Goal: Find specific page/section: Find specific page/section

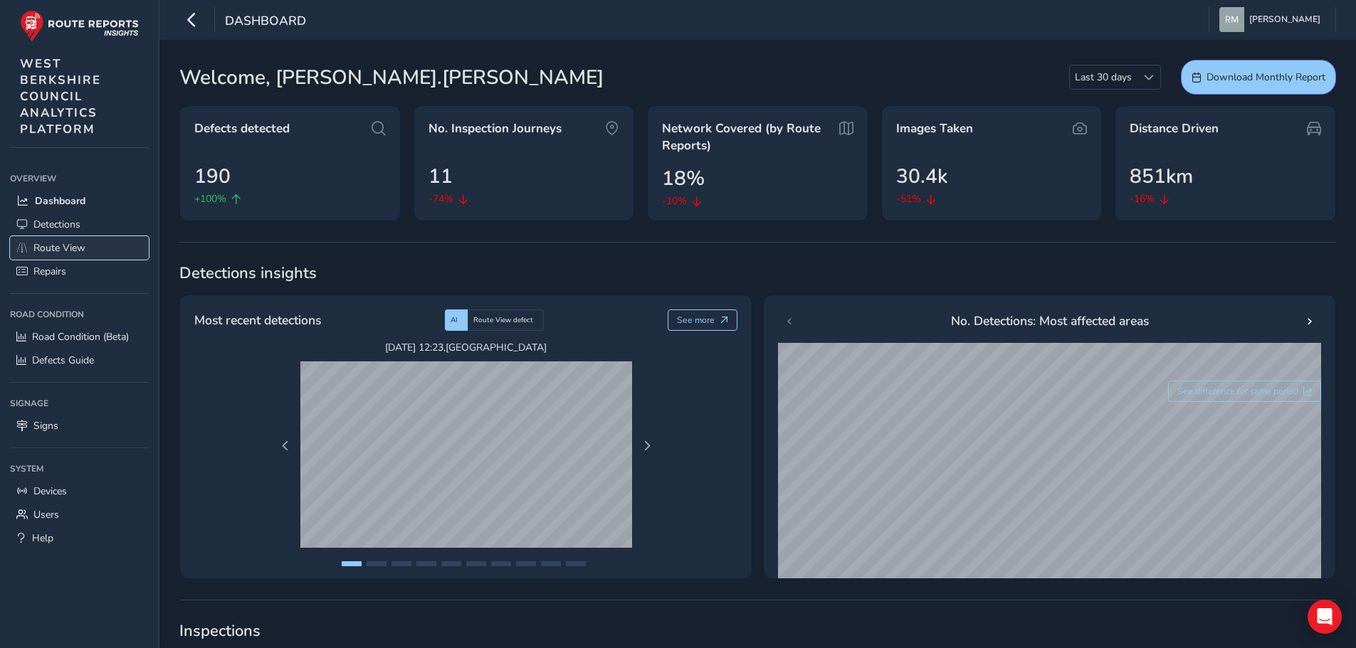
click at [62, 248] on span "Route View" at bounding box center [59, 248] width 52 height 14
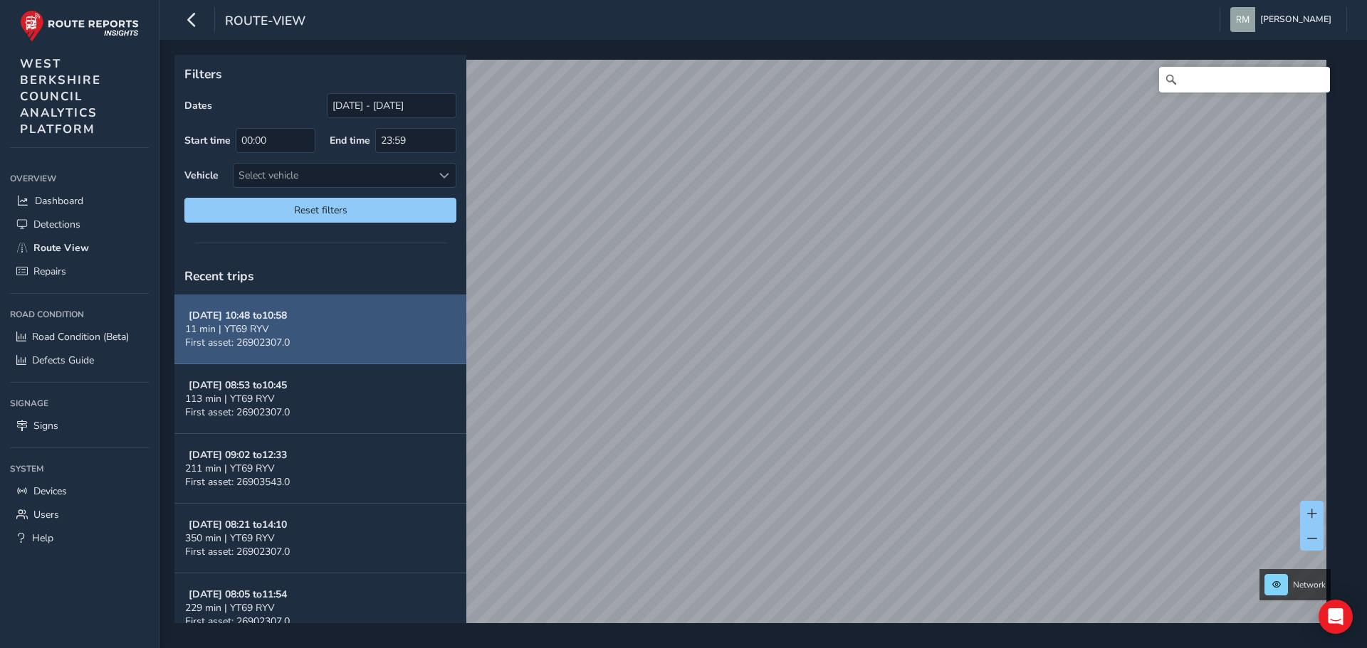
click at [296, 333] on button "[DATE] 10:48 to 10:58 11 min | YT69 RYV First asset: 26902307.0" at bounding box center [320, 330] width 292 height 70
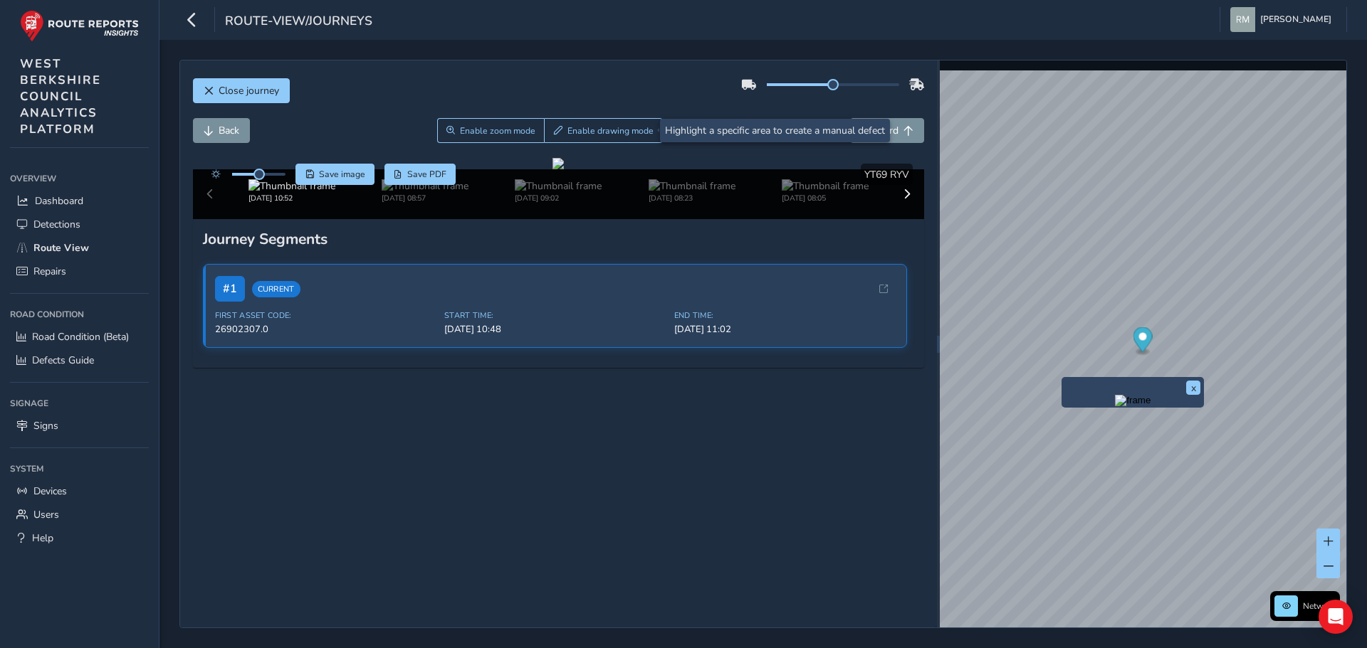
click at [1139, 387] on div "x Network © Mapbox © OpenStreetMap Improve this map © Maxar" at bounding box center [1143, 343] width 406 height 567
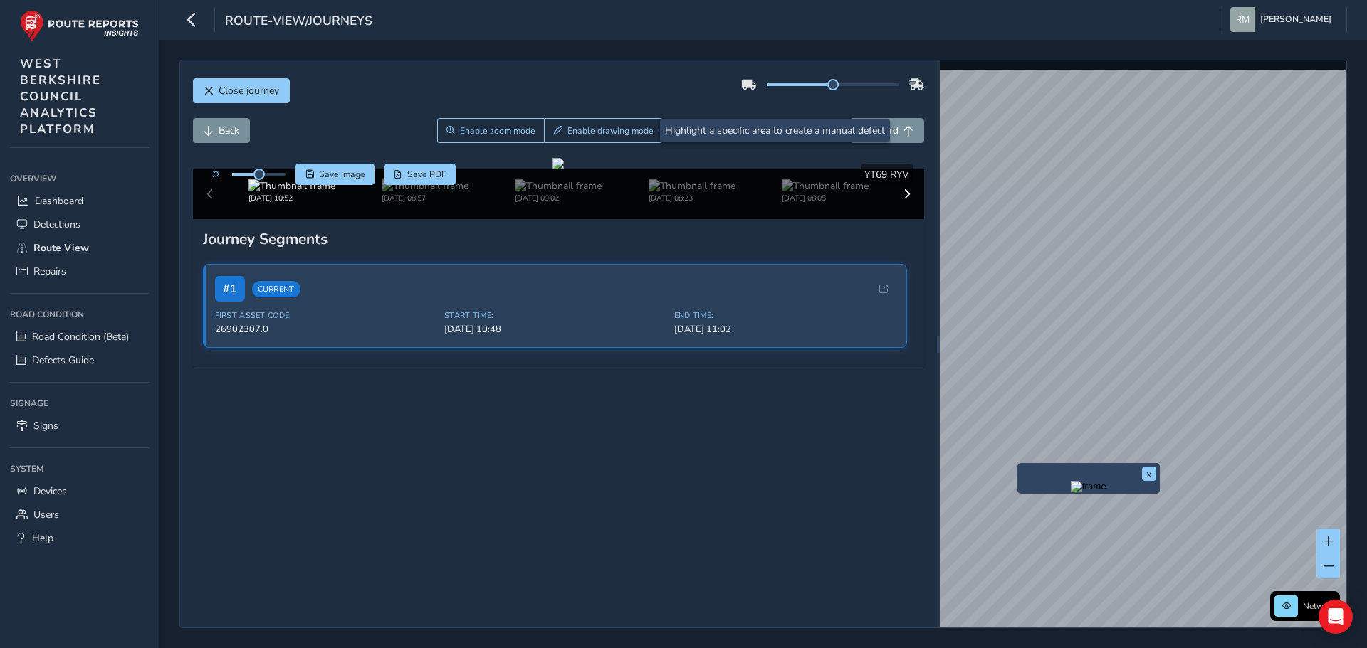
click at [1019, 466] on div "x" at bounding box center [1088, 478] width 142 height 31
click at [903, 127] on button "Forward" at bounding box center [887, 130] width 74 height 25
click at [903, 132] on span "Forward" at bounding box center [908, 131] width 10 height 10
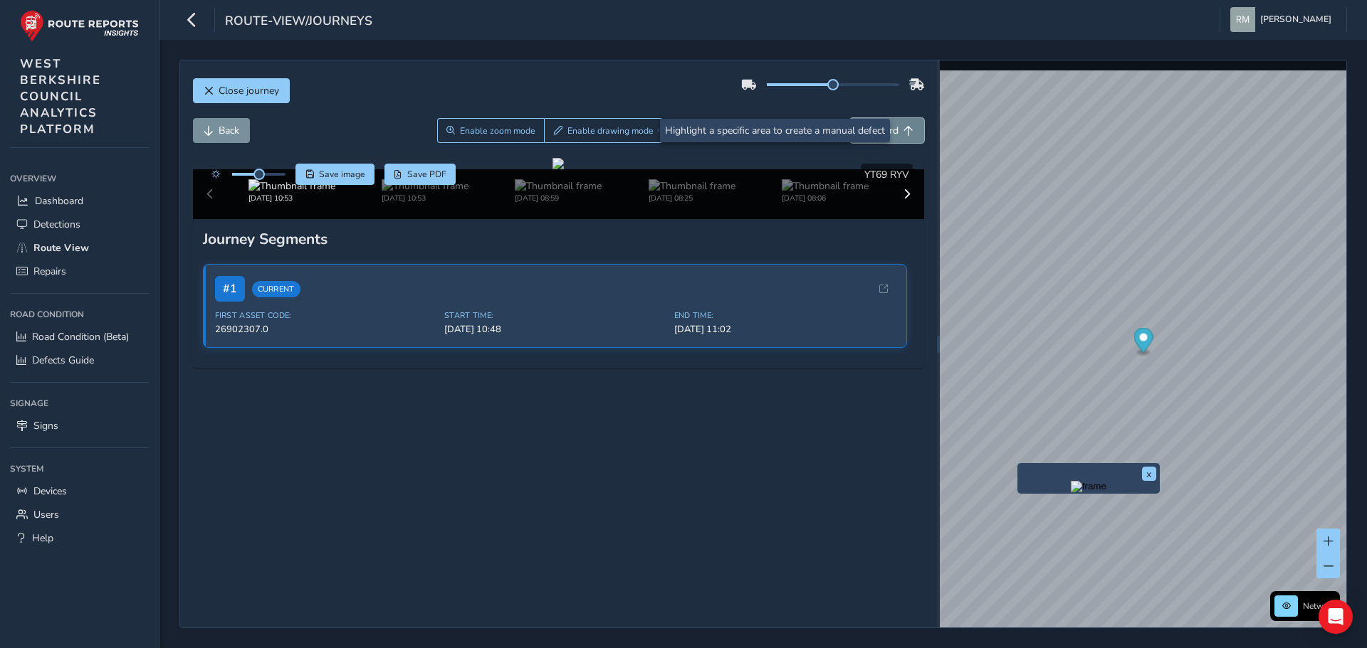
click at [903, 132] on span "Forward" at bounding box center [908, 131] width 10 height 10
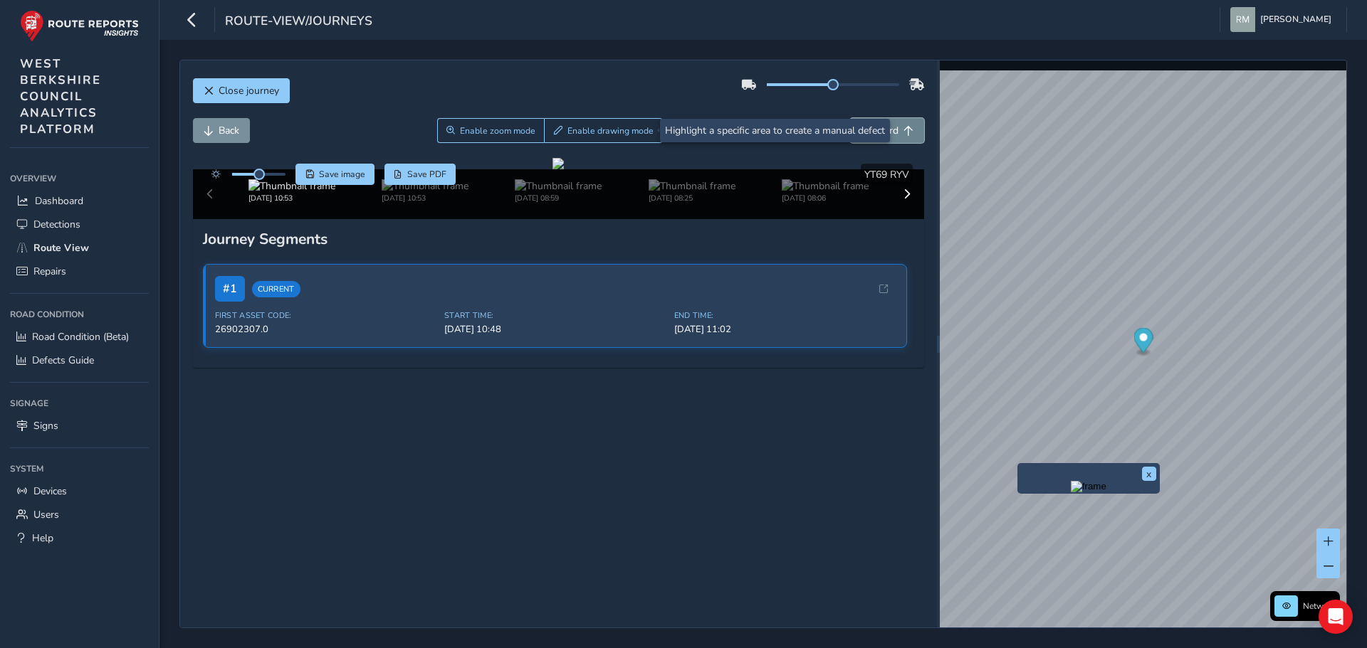
click at [903, 132] on span "Forward" at bounding box center [908, 131] width 10 height 10
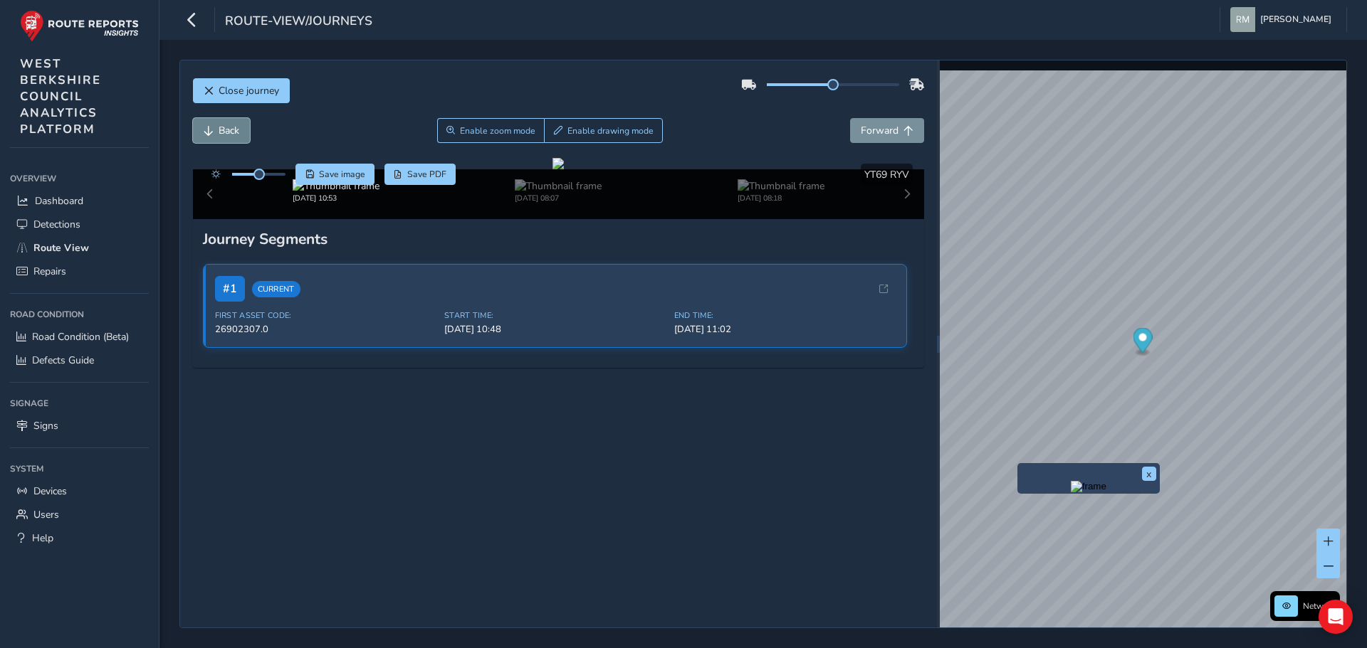
click at [222, 134] on span "Back" at bounding box center [229, 131] width 21 height 14
drag, startPoint x: 604, startPoint y: 249, endPoint x: 581, endPoint y: 243, distance: 23.7
click at [564, 169] on div at bounding box center [557, 163] width 11 height 11
click at [505, 121] on button "Enable zoom mode" at bounding box center [490, 130] width 108 height 25
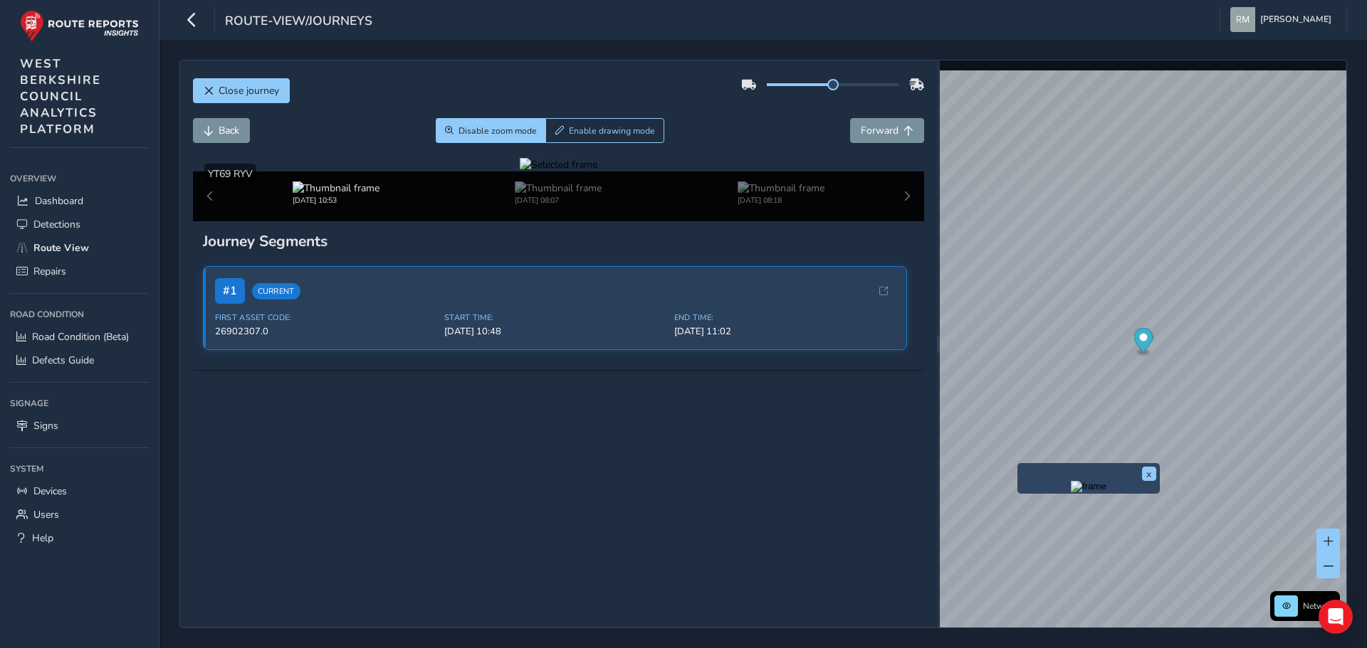
click at [591, 172] on div at bounding box center [559, 165] width 78 height 14
click at [356, 439] on img at bounding box center [1381, 216] width 2050 height 1153
click at [520, 172] on div at bounding box center [559, 165] width 78 height 14
click at [504, 329] on img at bounding box center [970, 419] width 2050 height 1153
click at [870, 129] on span "Forward" at bounding box center [880, 131] width 38 height 14
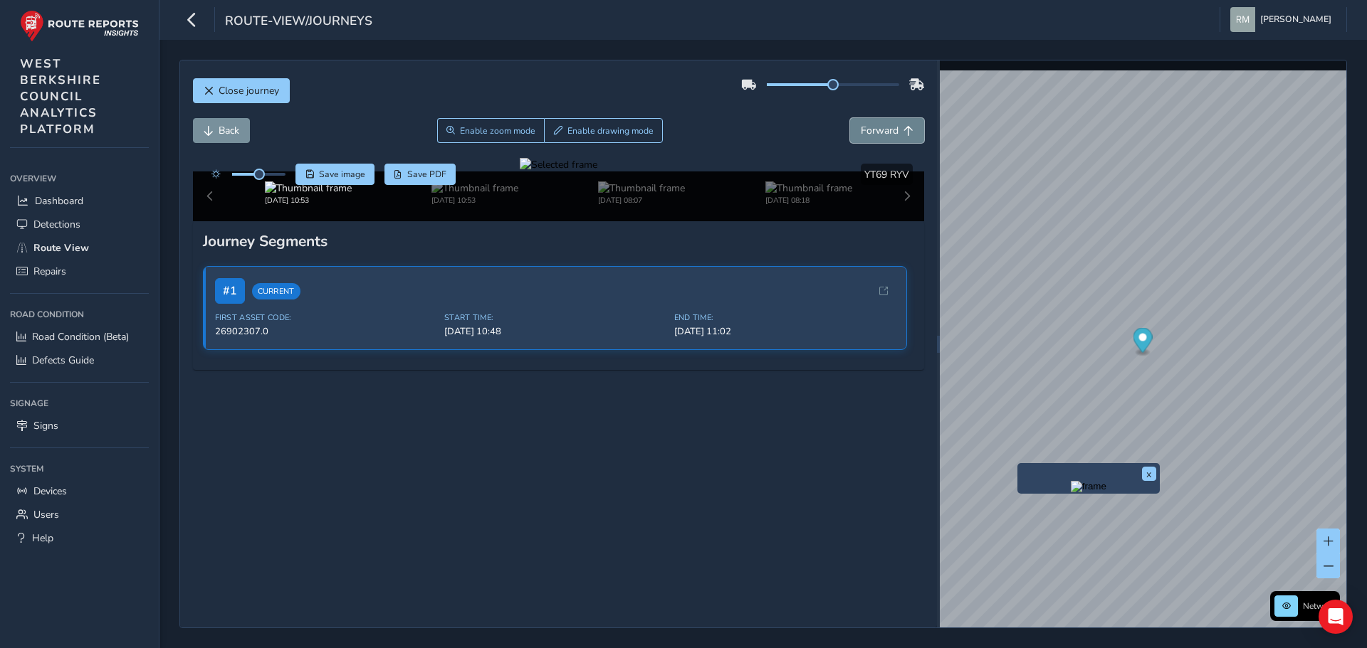
click at [870, 130] on span "Forward" at bounding box center [880, 131] width 38 height 14
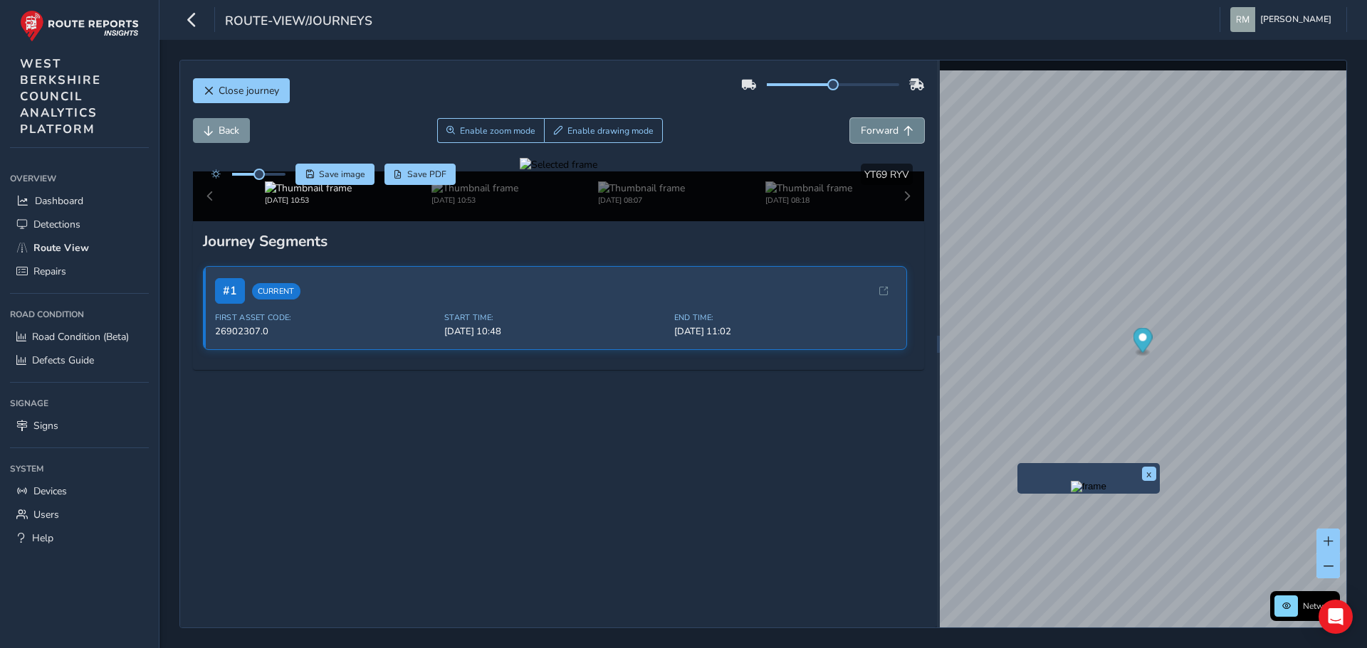
click at [870, 130] on span "Forward" at bounding box center [880, 131] width 38 height 14
click at [869, 130] on span "Forward" at bounding box center [880, 131] width 38 height 14
click at [868, 130] on span "Forward" at bounding box center [880, 131] width 38 height 14
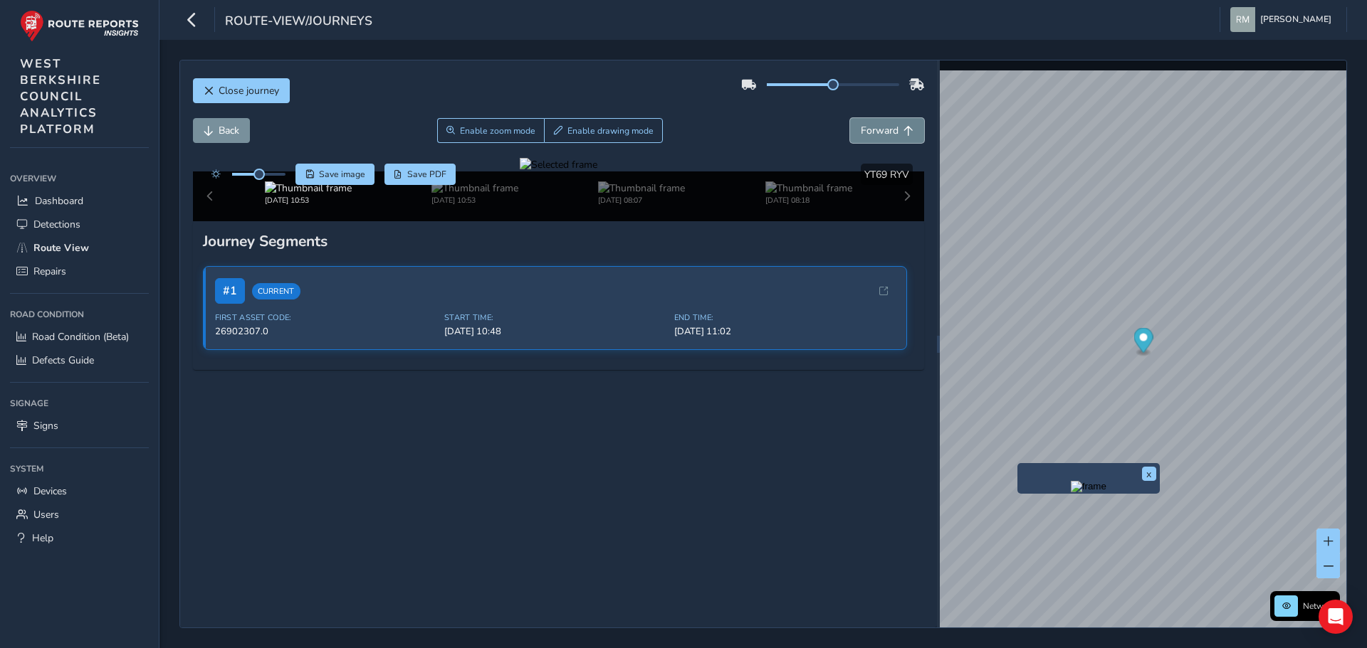
click at [868, 130] on span "Forward" at bounding box center [880, 131] width 38 height 14
click at [867, 130] on span "Forward" at bounding box center [880, 131] width 38 height 14
click at [867, 128] on span "Forward" at bounding box center [880, 131] width 38 height 14
click at [866, 128] on span "Forward" at bounding box center [880, 131] width 38 height 14
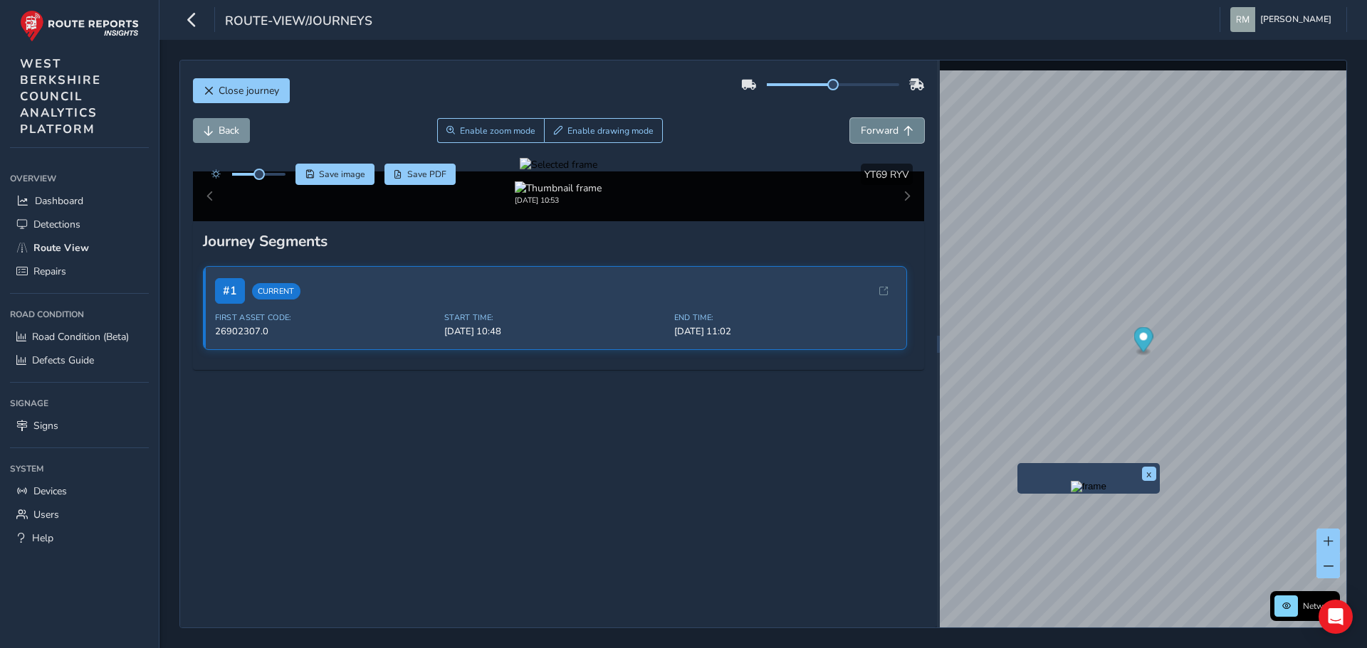
click at [866, 128] on span "Forward" at bounding box center [880, 131] width 38 height 14
click at [865, 128] on span "Forward" at bounding box center [880, 131] width 38 height 14
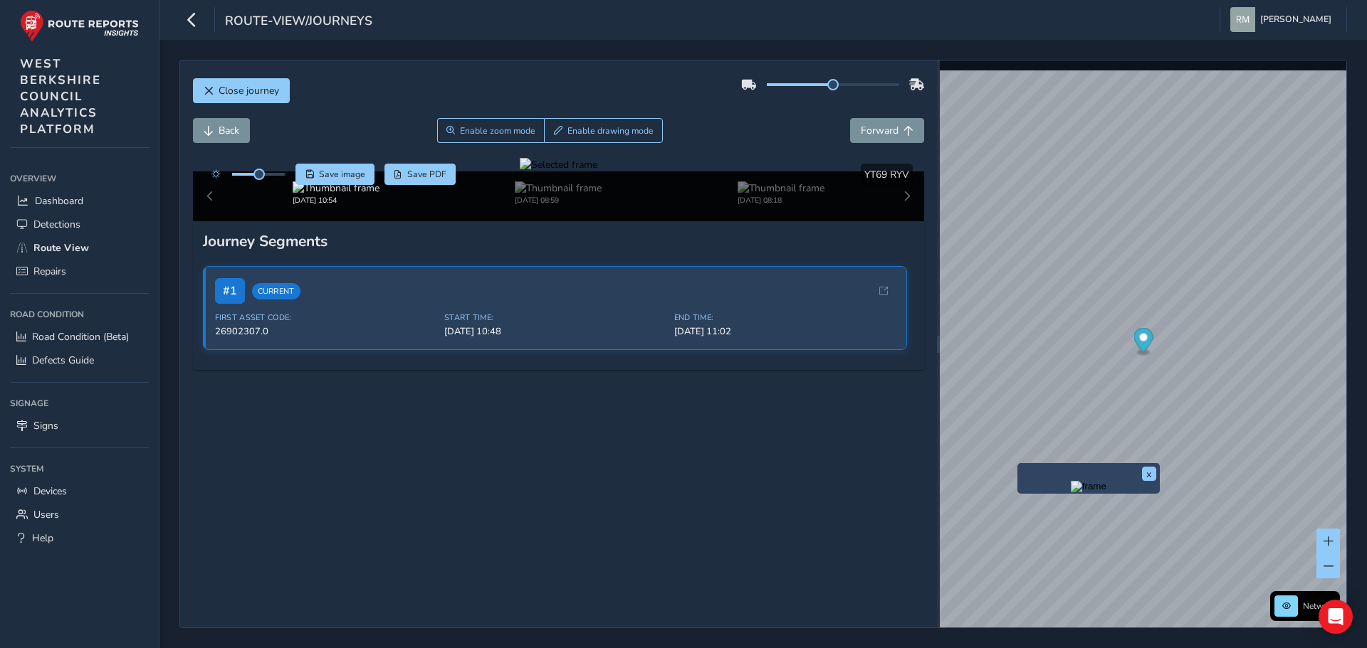
click at [520, 172] on div at bounding box center [559, 165] width 78 height 14
click at [500, 316] on img at bounding box center [977, 443] width 2050 height 1153
click at [875, 134] on span "Forward" at bounding box center [880, 131] width 38 height 14
click at [886, 125] on span "Forward" at bounding box center [880, 131] width 38 height 14
click at [520, 172] on div at bounding box center [559, 165] width 78 height 14
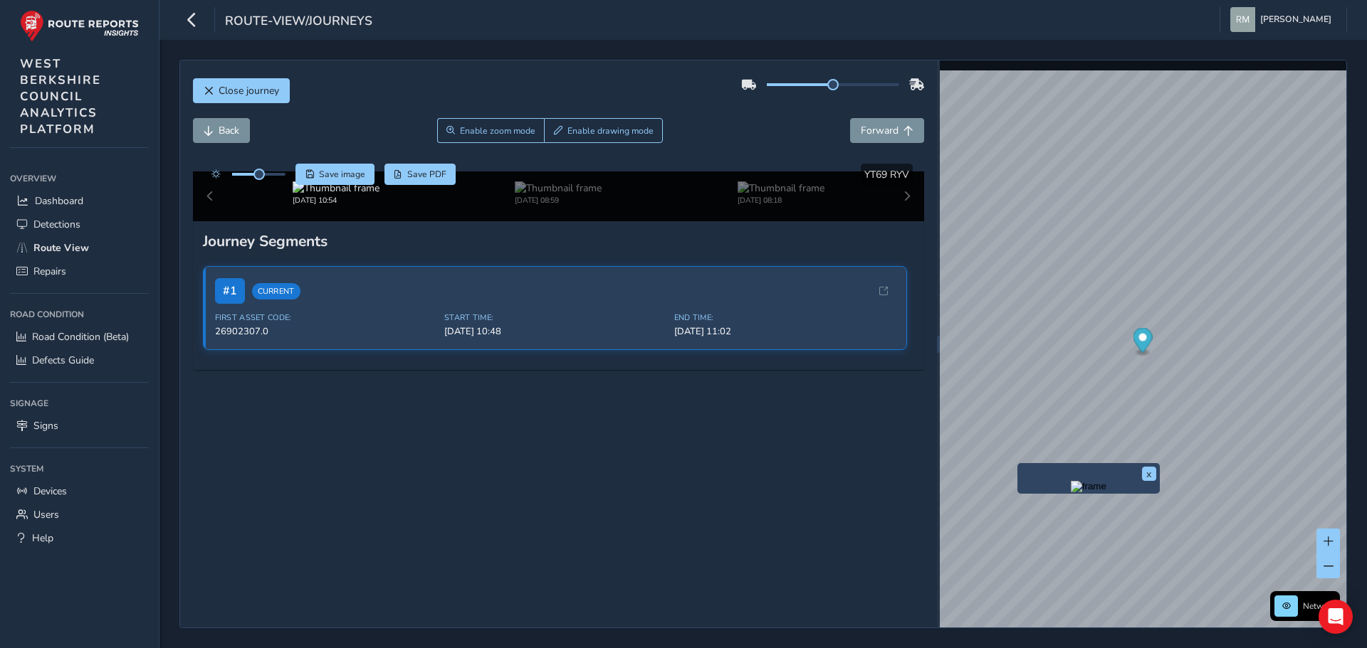
click at [352, 273] on img at bounding box center [1250, 521] width 2050 height 1153
